Goal: Task Accomplishment & Management: Complete application form

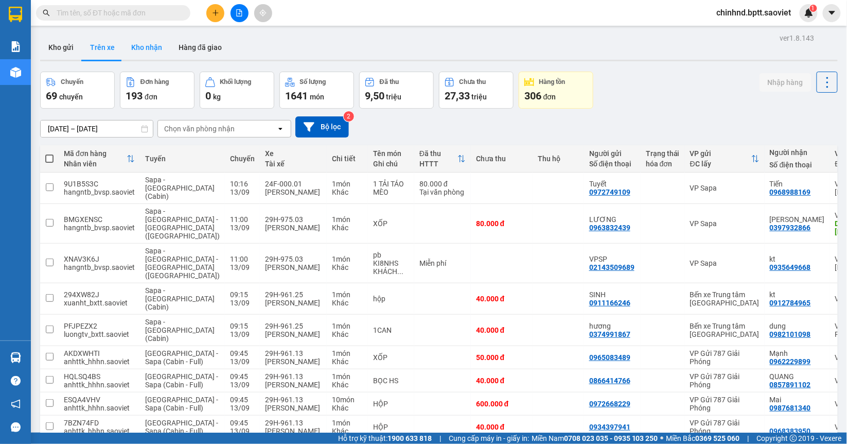
click at [158, 42] on button "Kho nhận" at bounding box center [146, 47] width 47 height 25
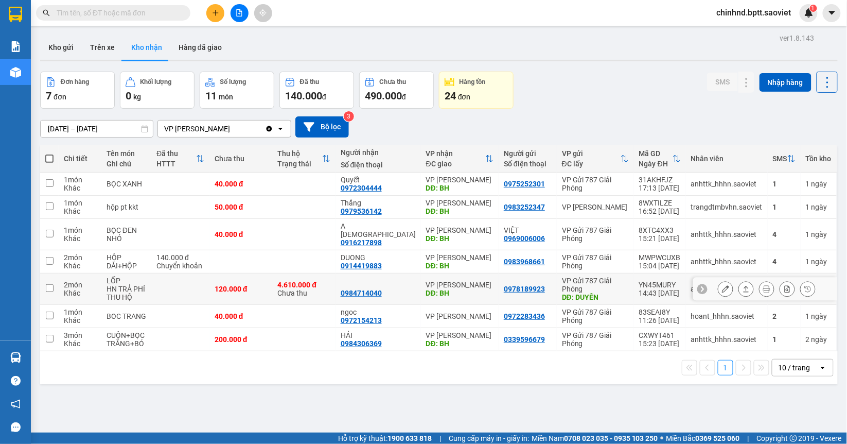
click at [722, 285] on icon at bounding box center [725, 288] width 7 height 7
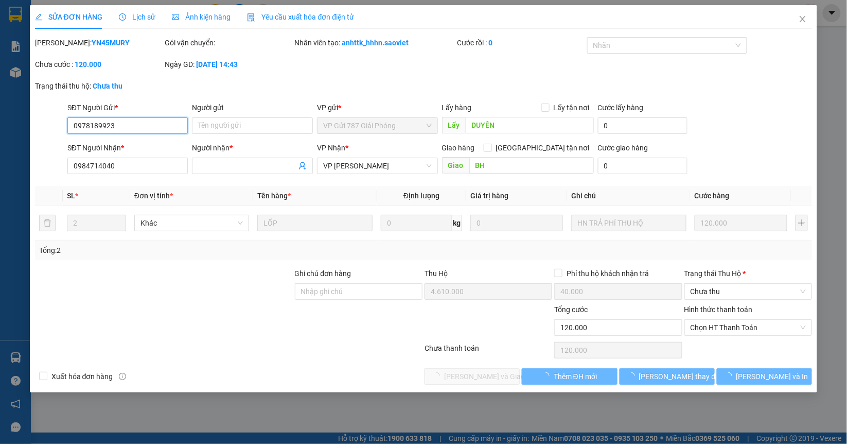
type input "0978189923"
type input "DUYÊN"
type input "0984714040"
type input "BH"
type input "4.610.000"
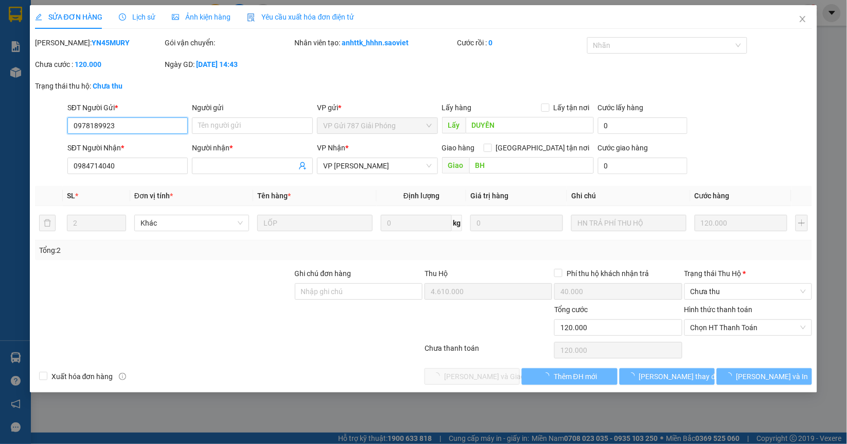
type input "40.000"
type input "120.000"
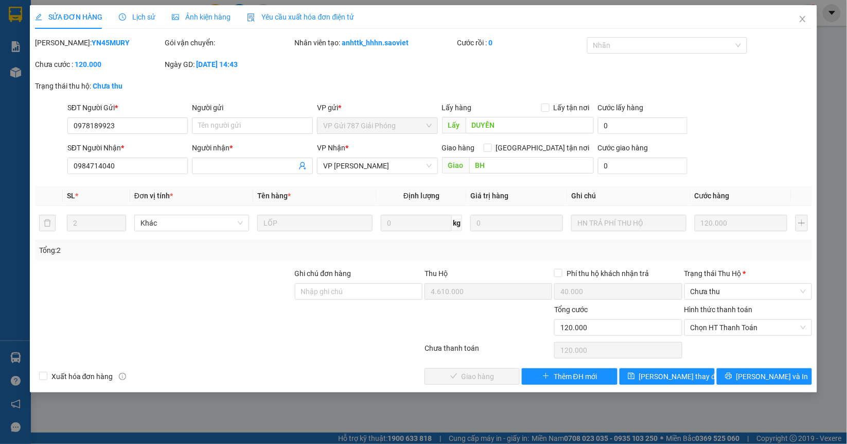
click at [92, 39] on b "YN45MURY" at bounding box center [111, 43] width 38 height 8
copy b "YN45MURY"
click at [145, 129] on input "0978189923" at bounding box center [127, 125] width 121 height 16
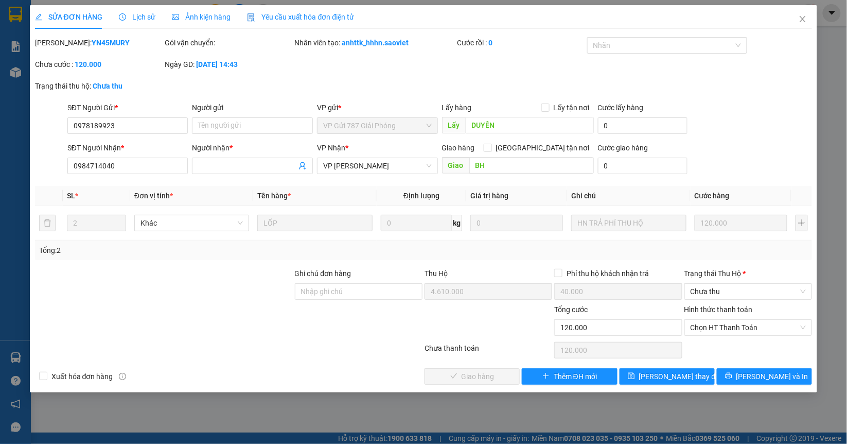
drag, startPoint x: 145, startPoint y: 129, endPoint x: 126, endPoint y: 101, distance: 33.6
click at [126, 102] on div "SĐT Người Gửi *" at bounding box center [127, 107] width 121 height 11
click at [140, 125] on input "0978189923" at bounding box center [127, 125] width 121 height 16
click at [141, 161] on input "0984714040" at bounding box center [127, 166] width 121 height 16
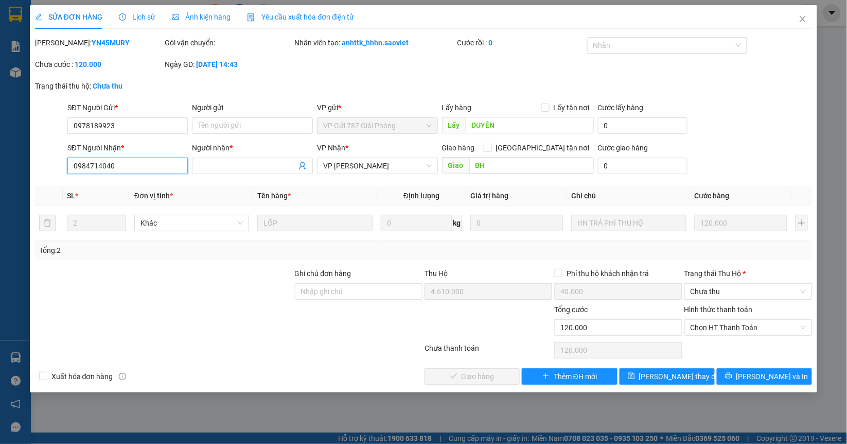
click at [141, 161] on input "0984714040" at bounding box center [127, 166] width 121 height 16
